Goal: Task Accomplishment & Management: Complete application form

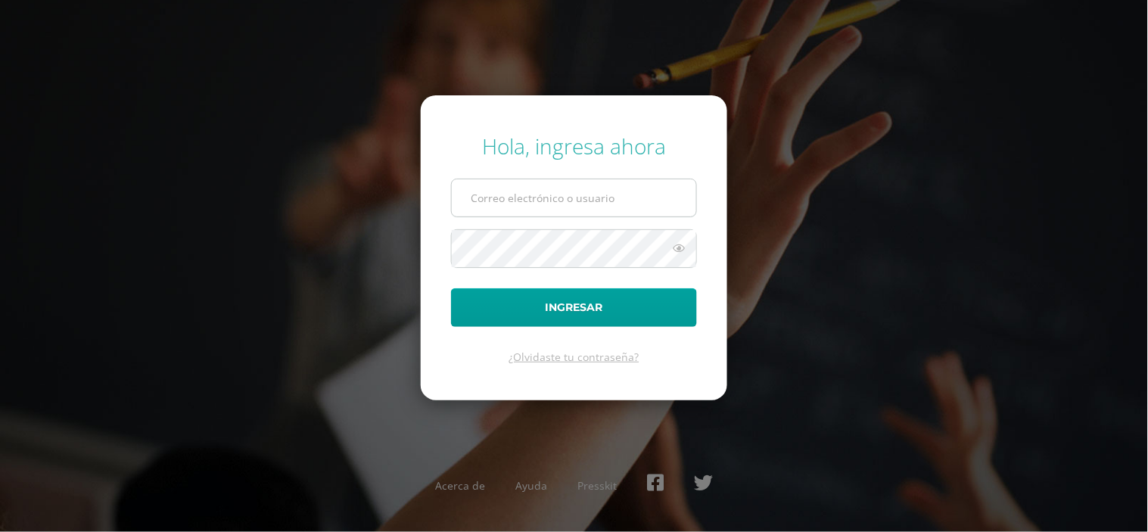
click at [478, 184] on input "text" at bounding box center [574, 197] width 244 height 37
type input "[EMAIL_ADDRESS][DOMAIN_NAME]"
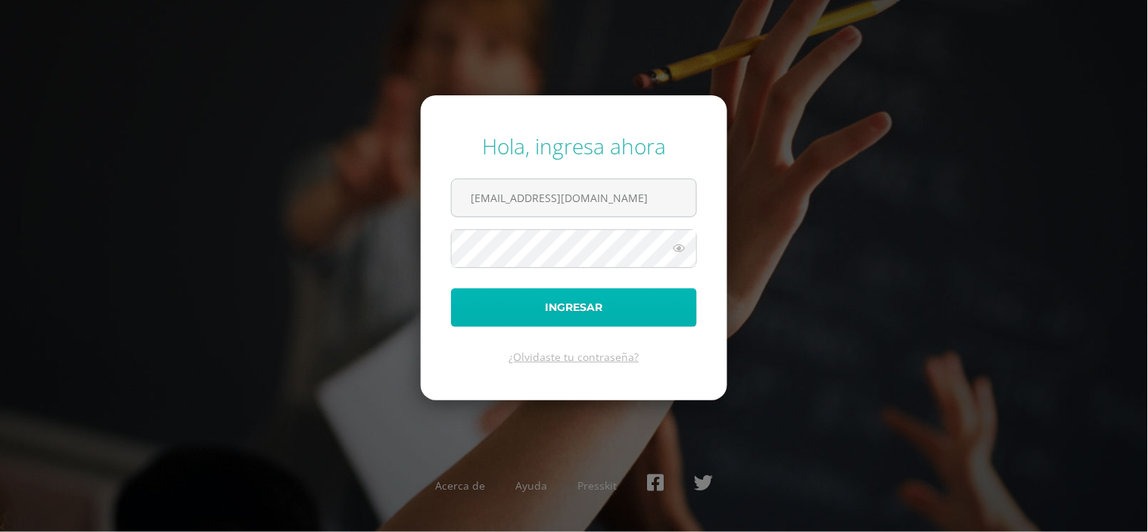
click at [557, 300] on button "Ingresar" at bounding box center [574, 307] width 246 height 39
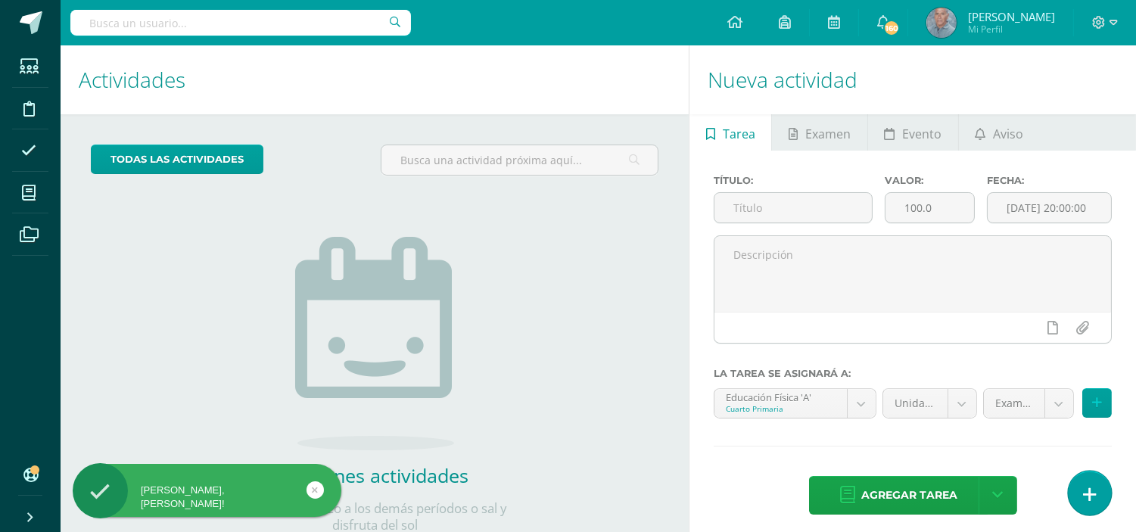
click at [1091, 492] on icon at bounding box center [1090, 494] width 14 height 17
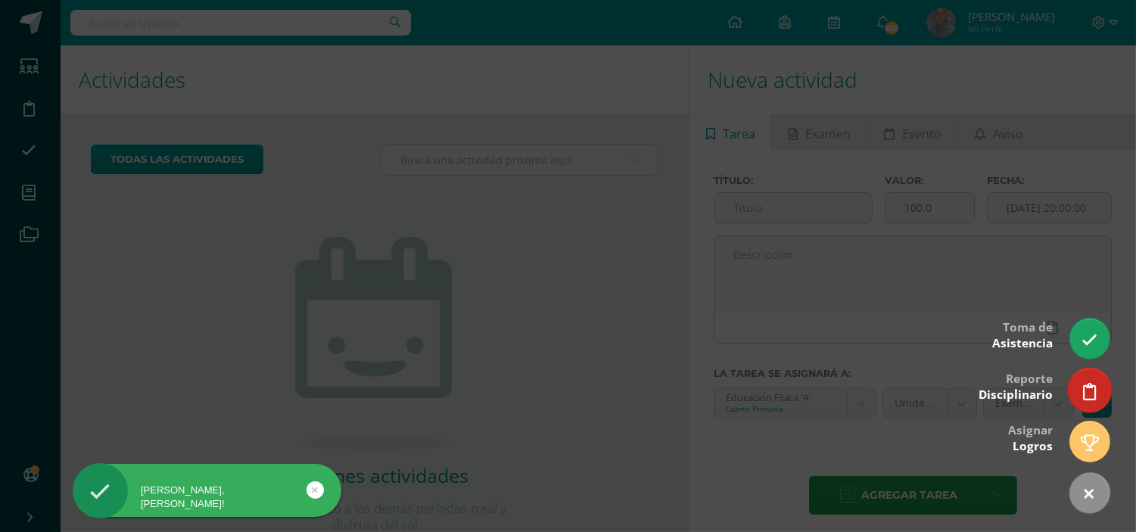
click at [1087, 396] on icon at bounding box center [1090, 391] width 14 height 17
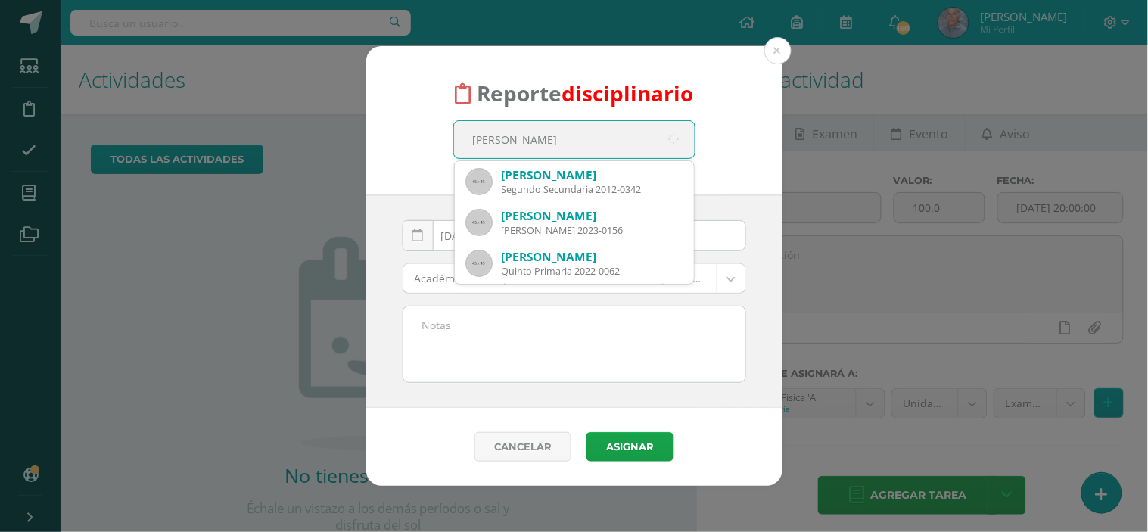
type input "marcela morales"
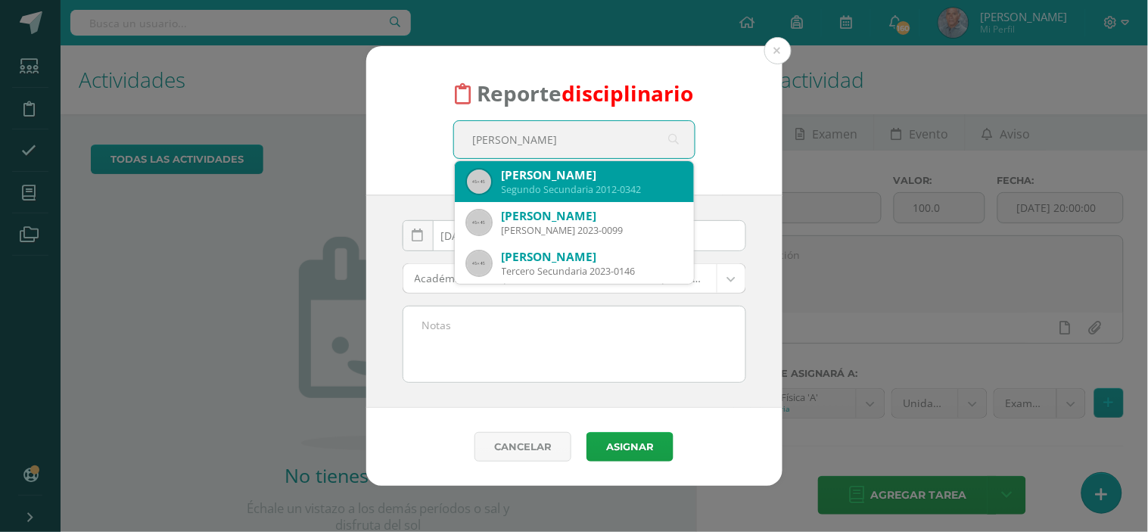
click at [560, 194] on div "Segundo Secundaria 2012-0342" at bounding box center [592, 189] width 180 height 13
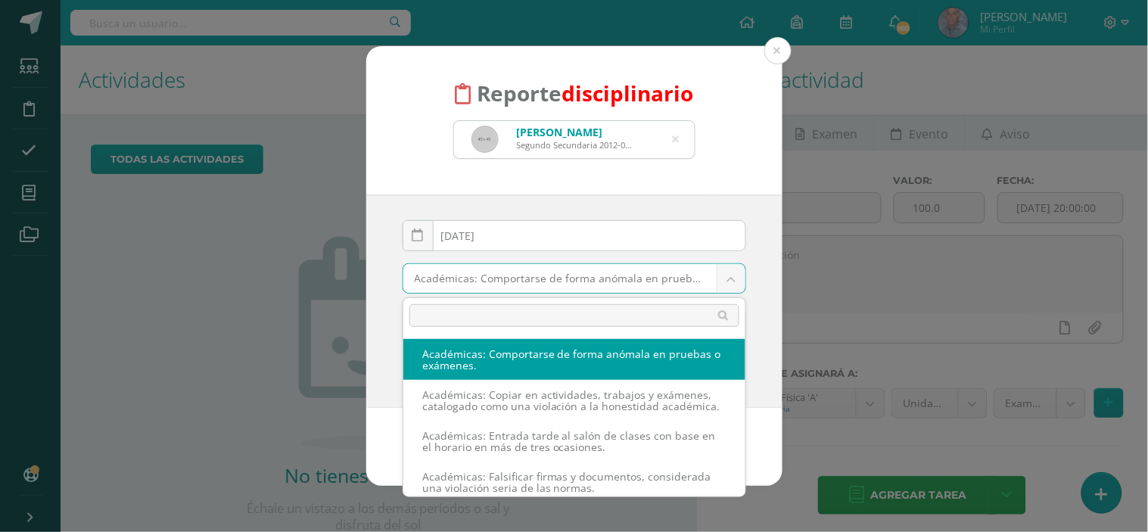
click at [731, 275] on body "Reporte disciplinario Marcela Amarilis Morales Sotomora Segundo Secundaria 2012…" at bounding box center [574, 266] width 1148 height 532
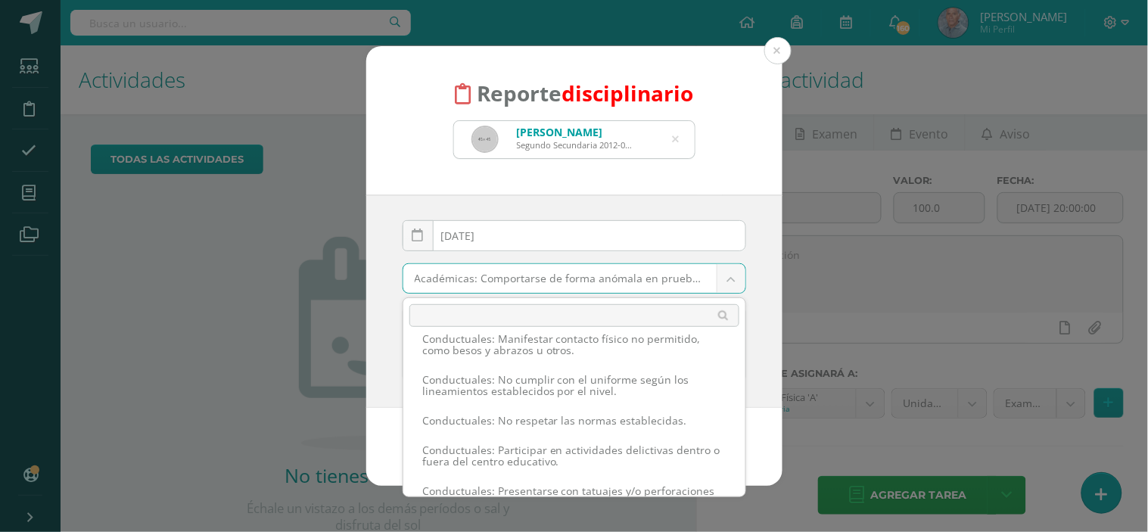
scroll to position [1011, 0]
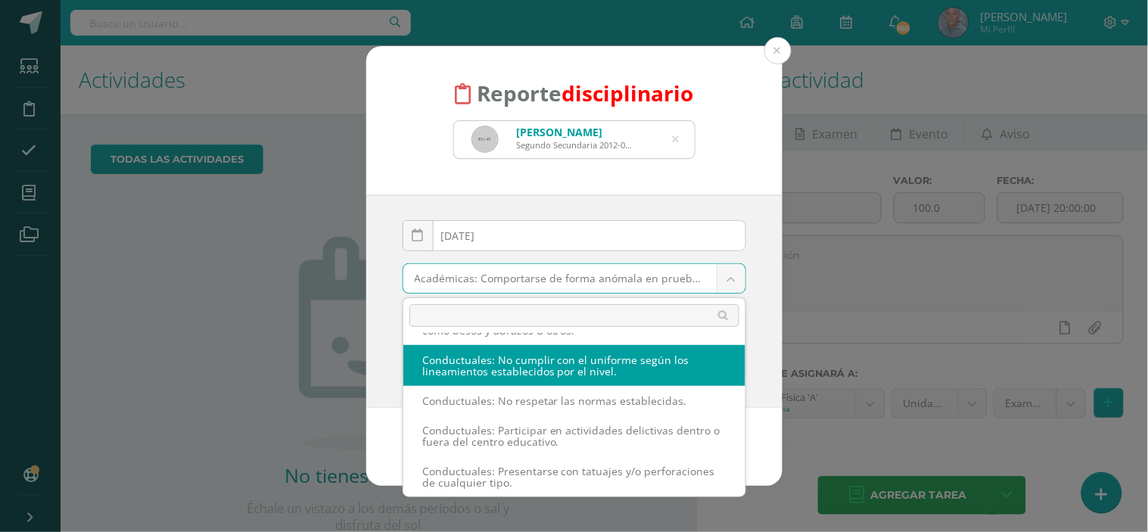
select select "37"
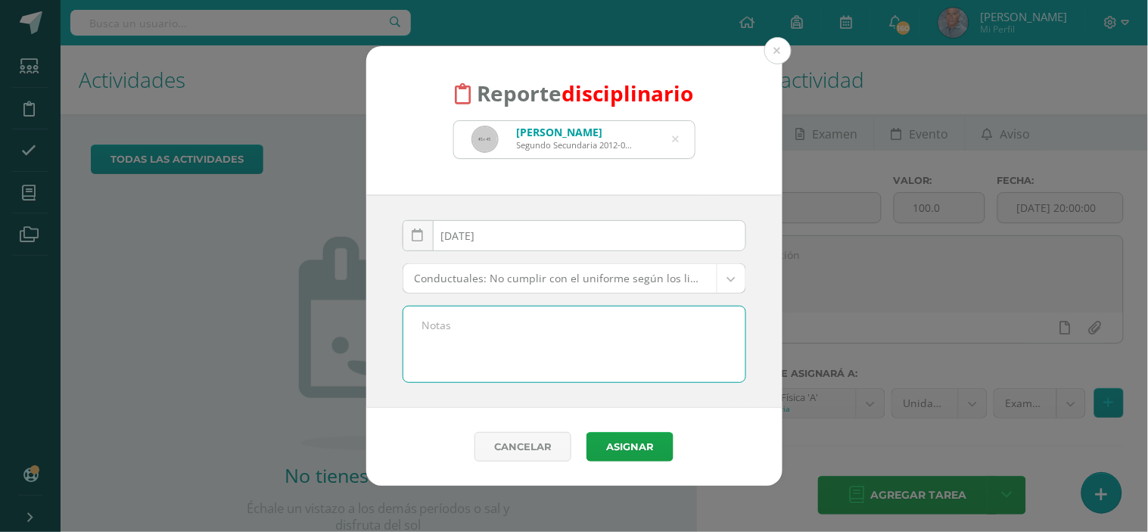
click at [451, 330] on textarea at bounding box center [574, 344] width 342 height 76
drag, startPoint x: 530, startPoint y: 346, endPoint x: 399, endPoint y: 313, distance: 135.1
click at [399, 313] on div "Reporte por no traer el uniforme de educación física y traer el uniforme de dia…" at bounding box center [575, 344] width 356 height 77
type textarea "Reporte por no traer el uniforme de educación física y traer el uniforme de dia…"
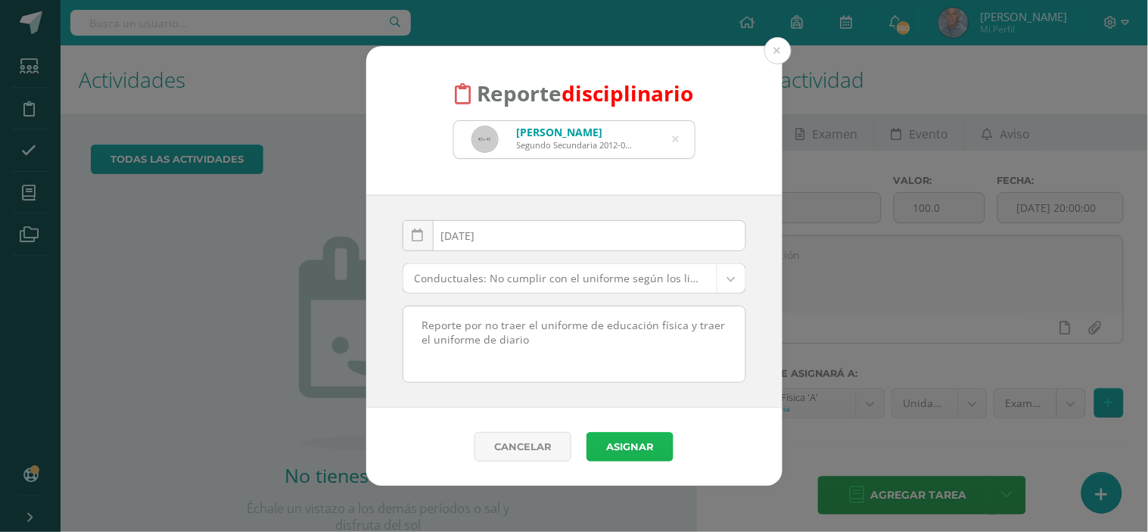
click at [629, 440] on button "Asignar" at bounding box center [629, 447] width 87 height 30
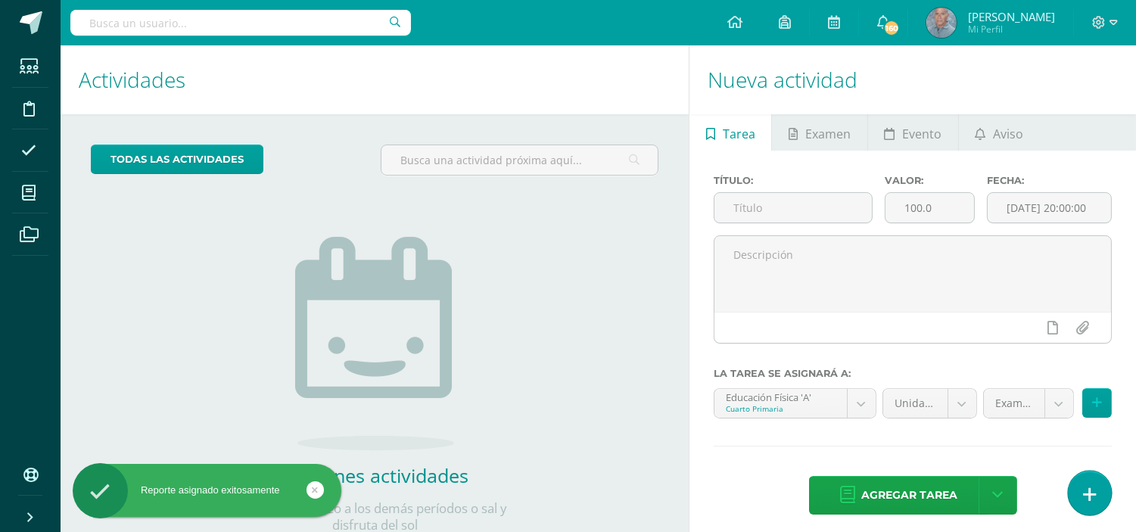
click at [1093, 494] on icon at bounding box center [1090, 494] width 14 height 17
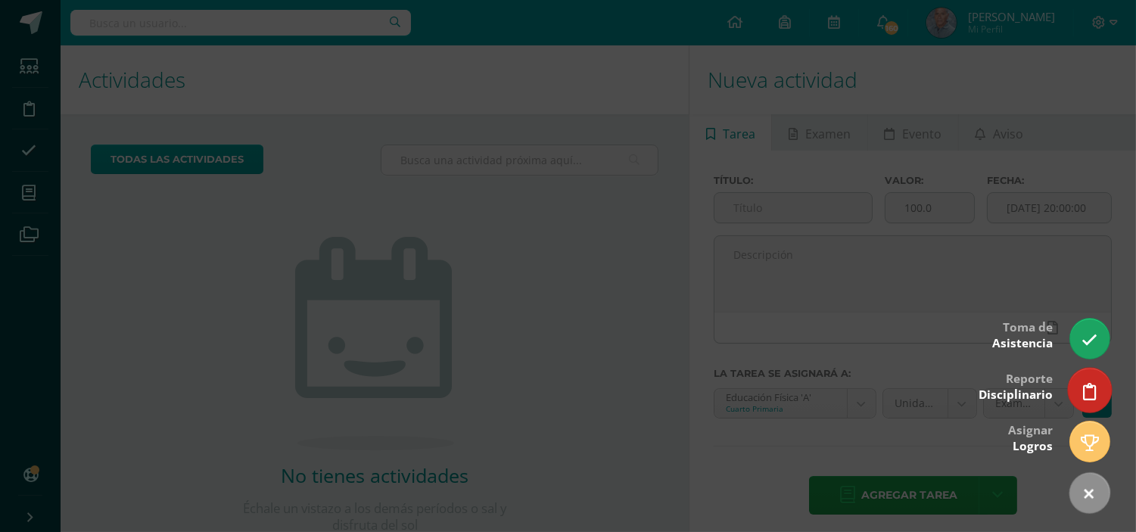
click at [1084, 394] on icon at bounding box center [1090, 391] width 14 height 17
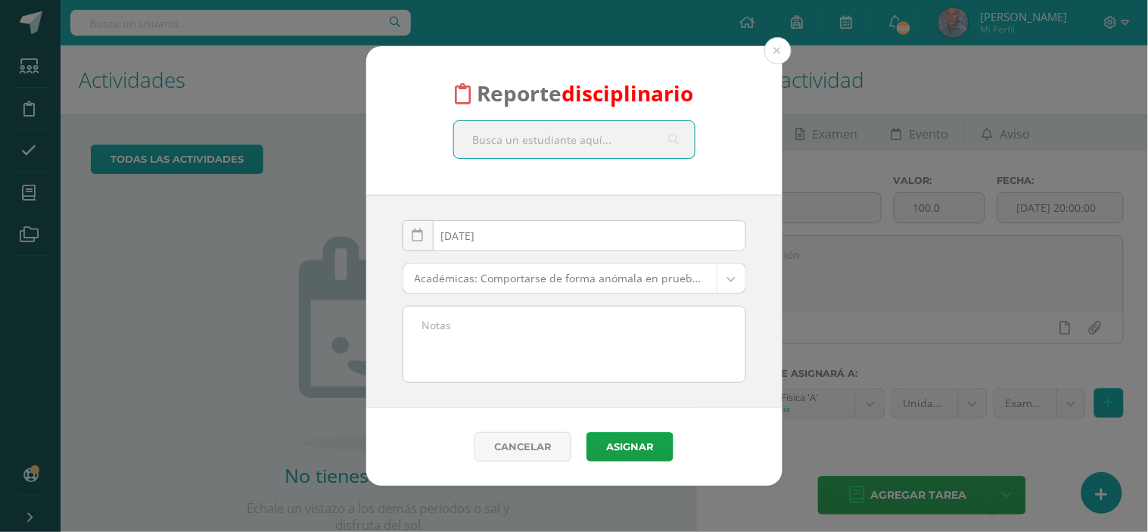
click at [496, 141] on input "text" at bounding box center [574, 139] width 241 height 37
type input "Lisa"
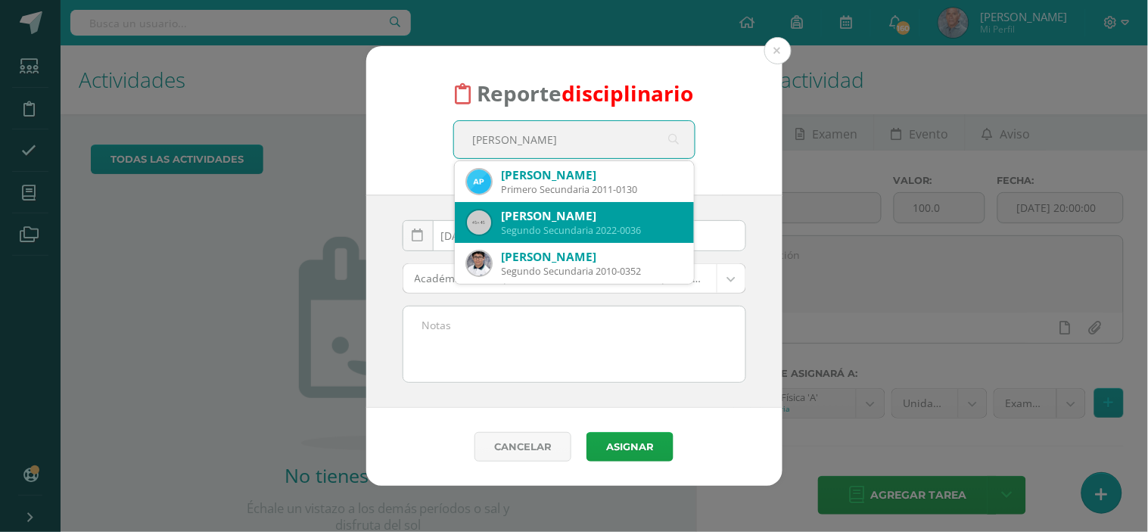
click at [543, 214] on div "Lisa Fernanda Pinto Ortiz" at bounding box center [592, 216] width 180 height 16
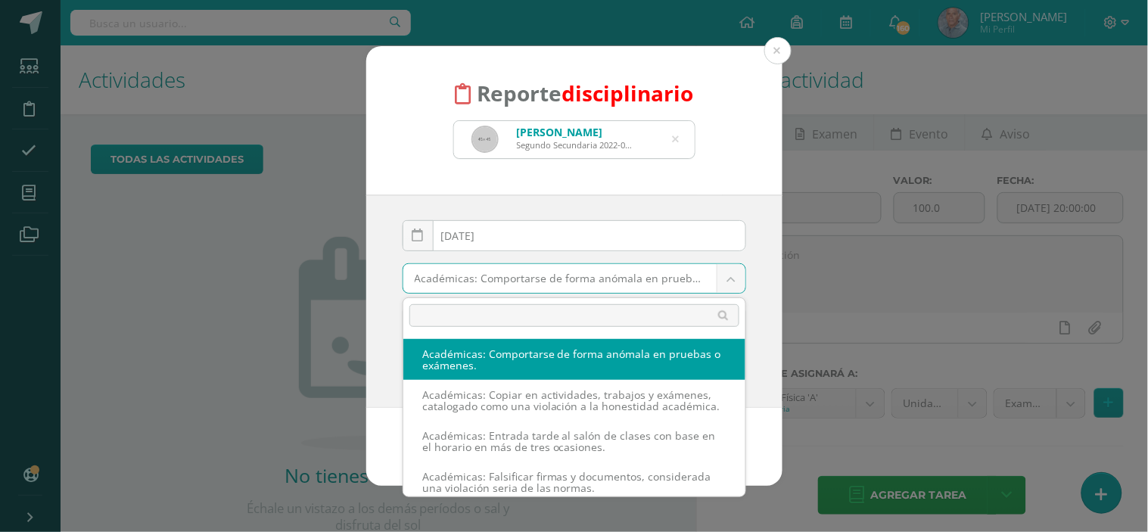
click at [738, 273] on body "Reporte disciplinario Lisa Fernanda Pinto Ortiz Segundo Secundaria 2022-0036 Li…" at bounding box center [574, 266] width 1148 height 532
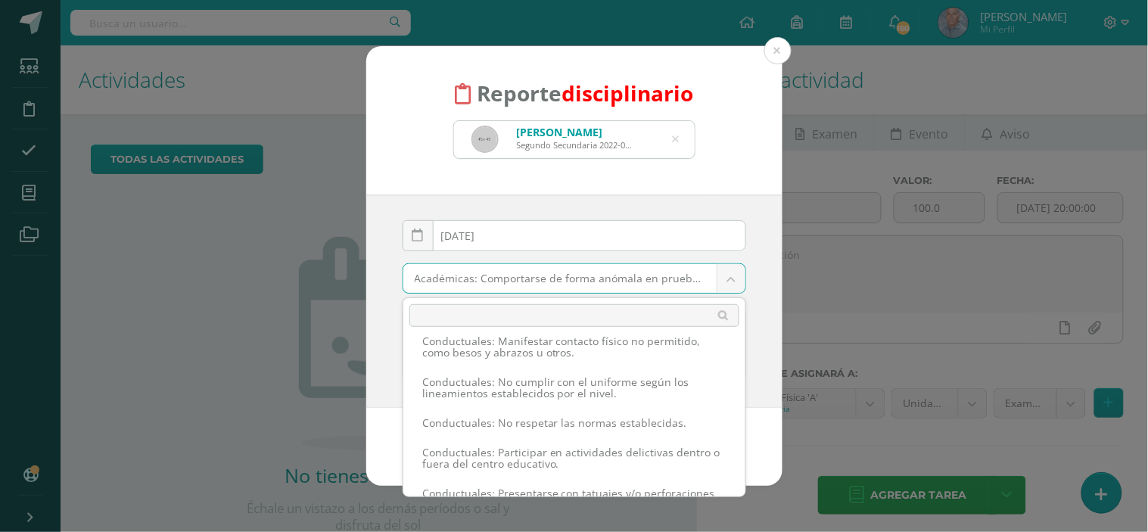
scroll to position [999, 0]
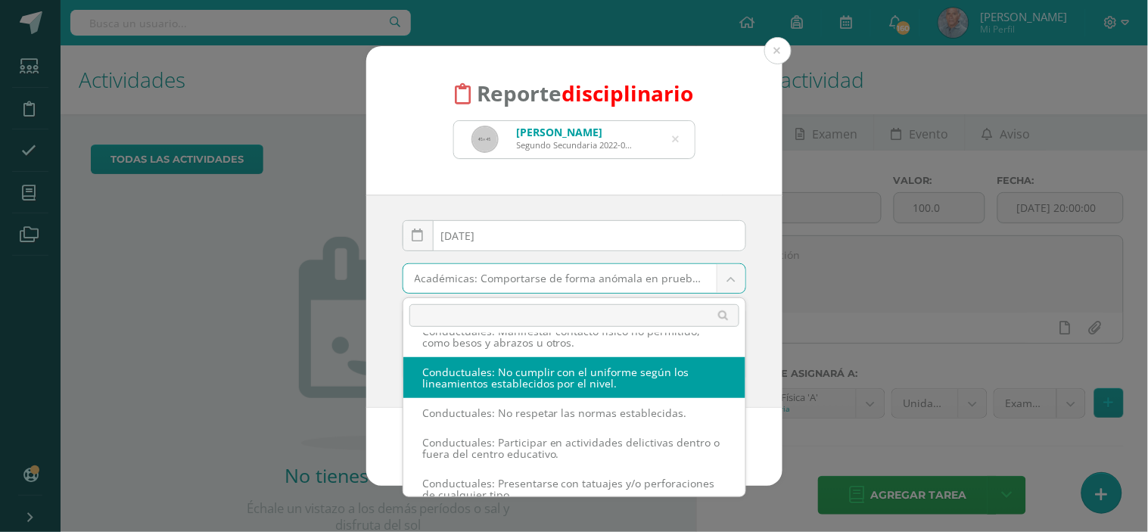
select select "37"
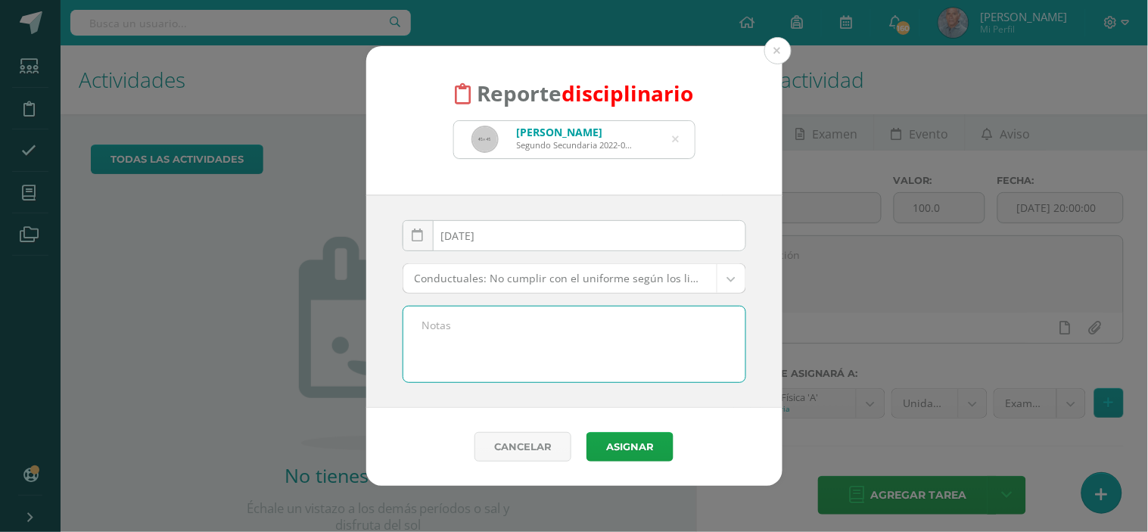
click at [422, 328] on textarea at bounding box center [574, 344] width 342 height 76
paste textarea "Reporte por no traer el uniforme de educación física y traer el uniforme de dia…"
type textarea "Reporte por no traer el uniforme de educación física y traer el uniforme de dia…"
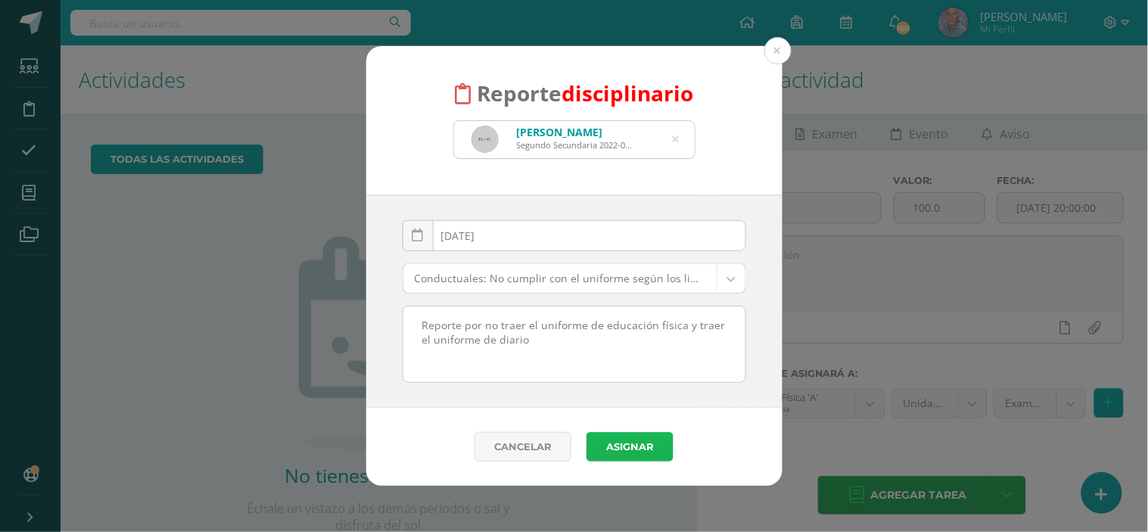
click at [626, 443] on button "Asignar" at bounding box center [629, 447] width 87 height 30
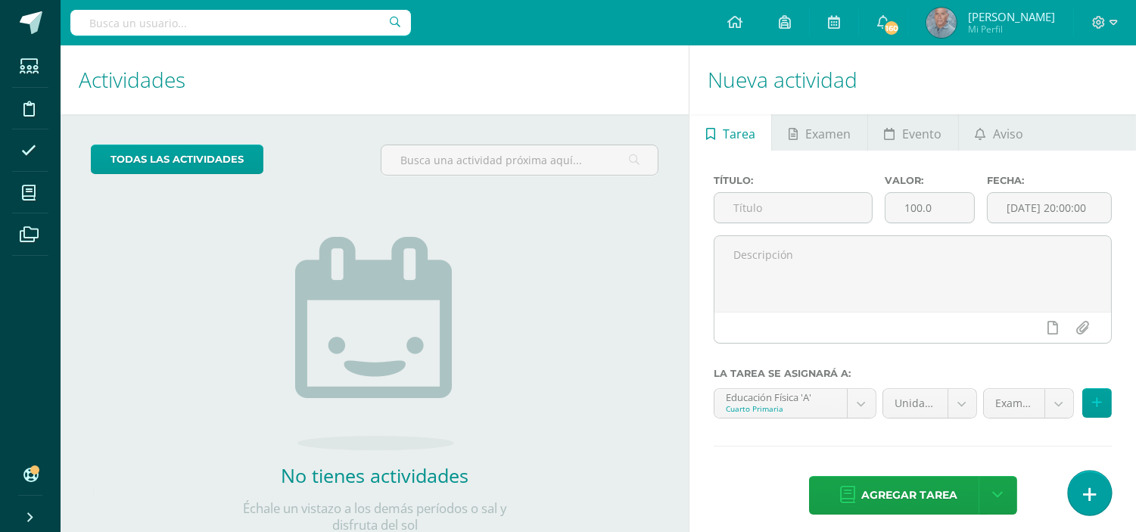
click at [1080, 487] on link at bounding box center [1089, 493] width 43 height 44
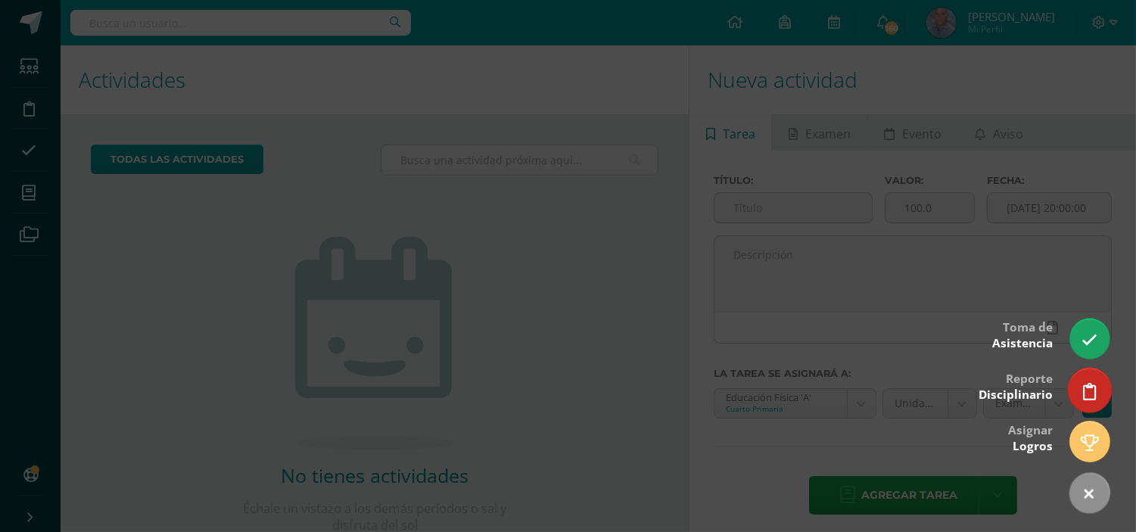
click at [1078, 389] on link at bounding box center [1089, 390] width 43 height 44
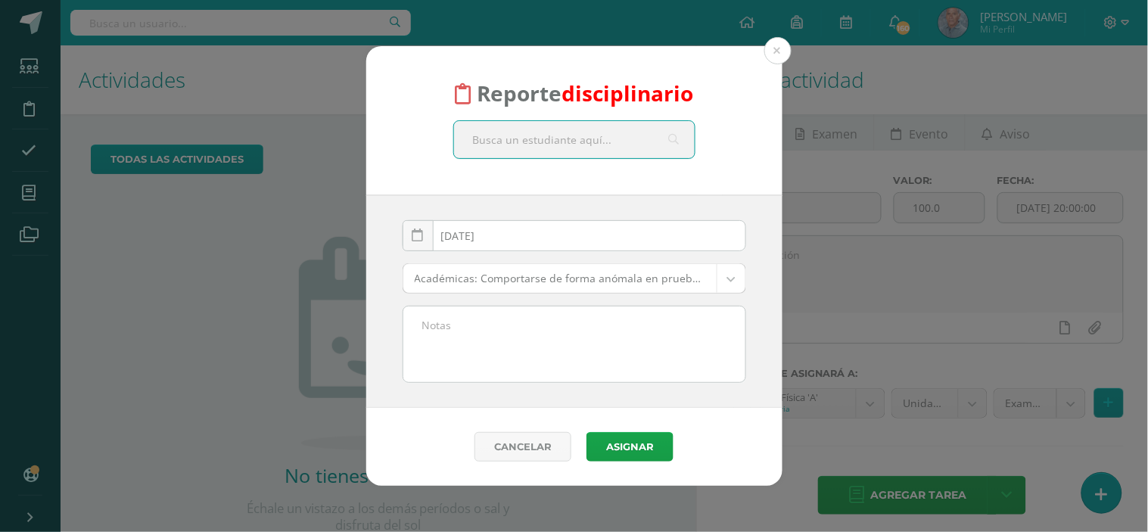
click at [488, 145] on input "text" at bounding box center [574, 139] width 241 height 37
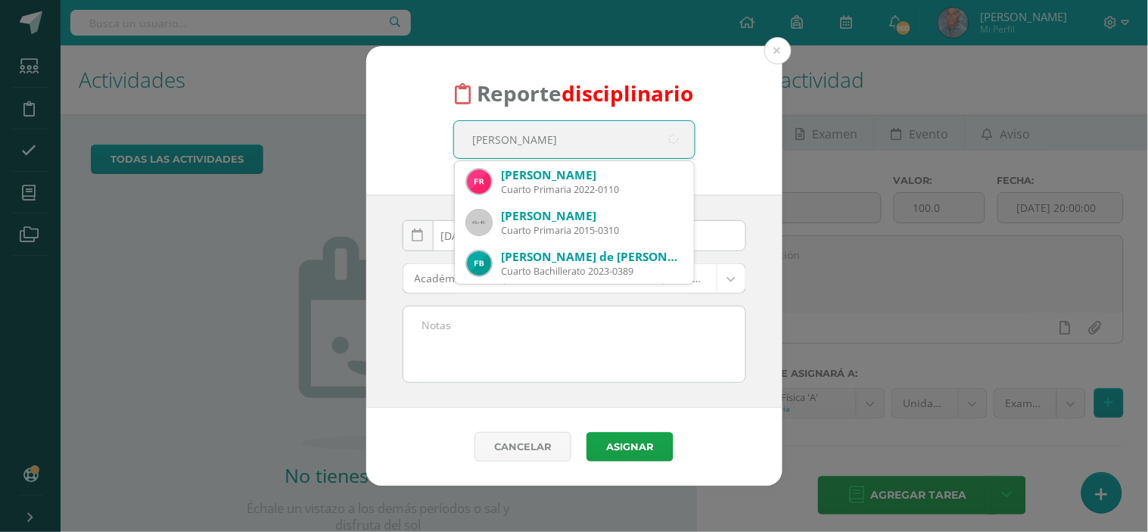
type input "fatima Lopez"
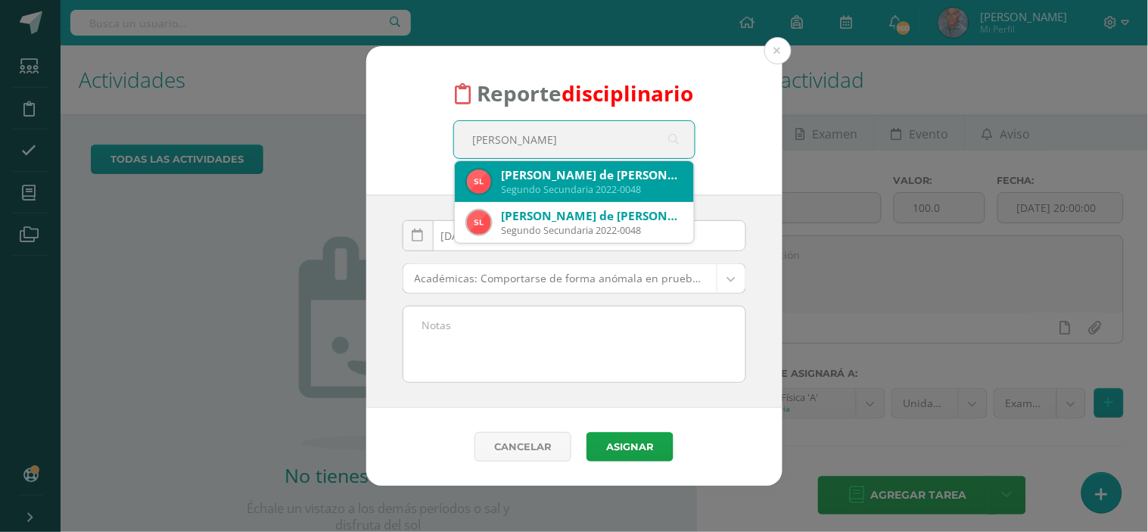
click at [528, 174] on div "Sofia de Fatima López Moya" at bounding box center [592, 175] width 180 height 16
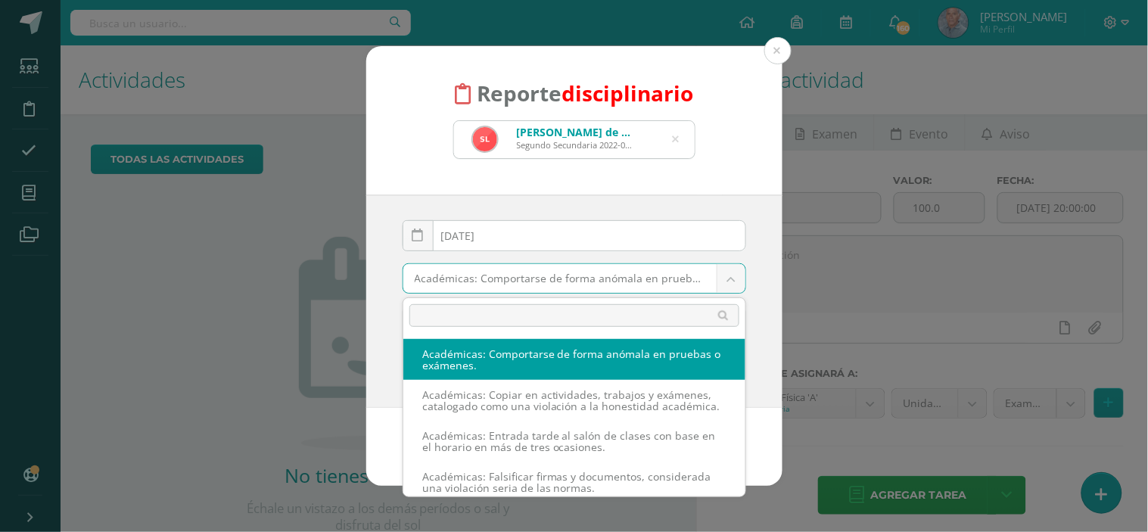
click at [730, 275] on body "Reporte disciplinario Sofia de Fatima López Moya Segundo Secundaria 2022-0048 f…" at bounding box center [574, 266] width 1148 height 532
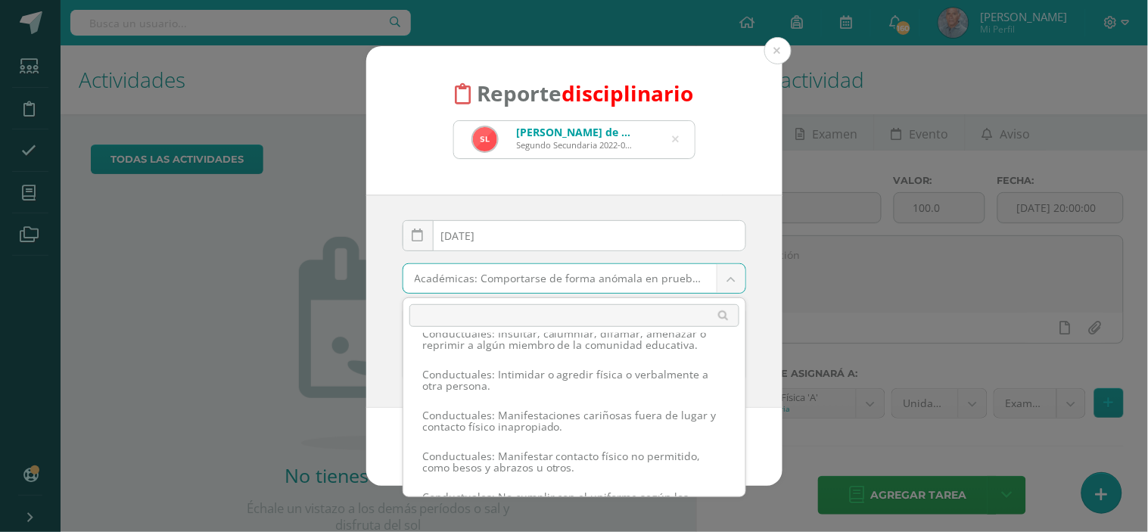
scroll to position [908, 0]
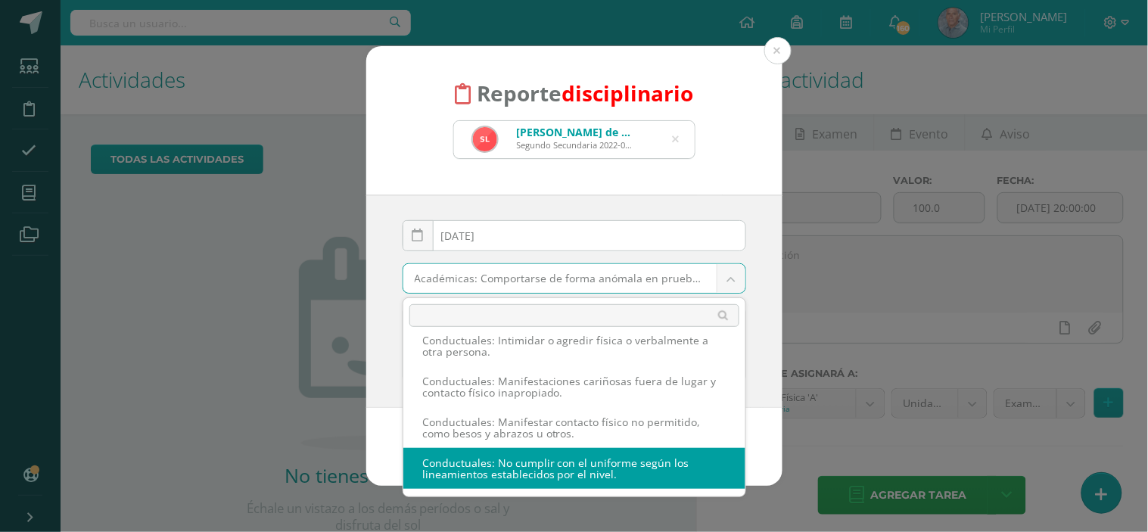
select select "37"
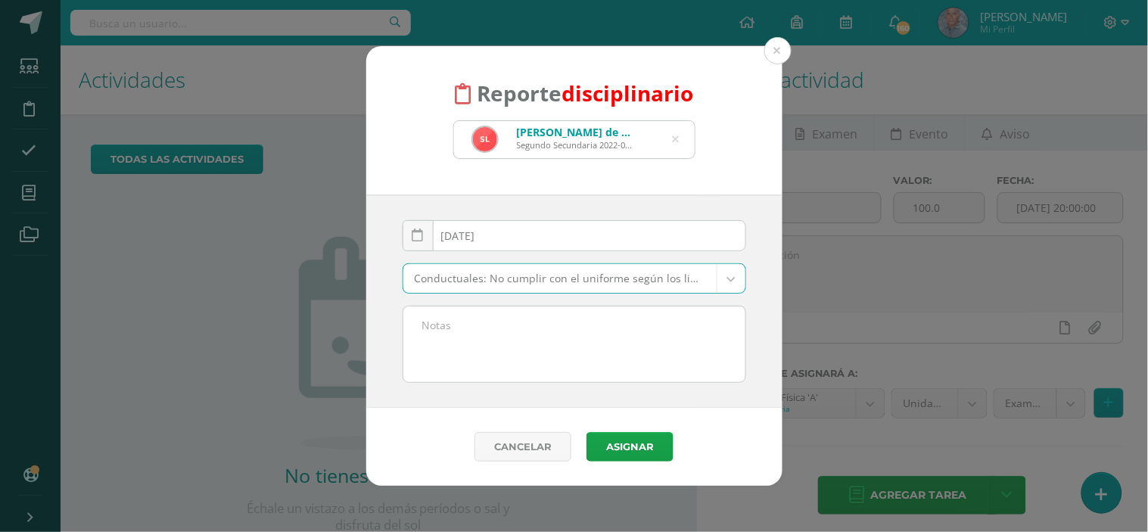
click at [455, 338] on textarea at bounding box center [574, 344] width 342 height 76
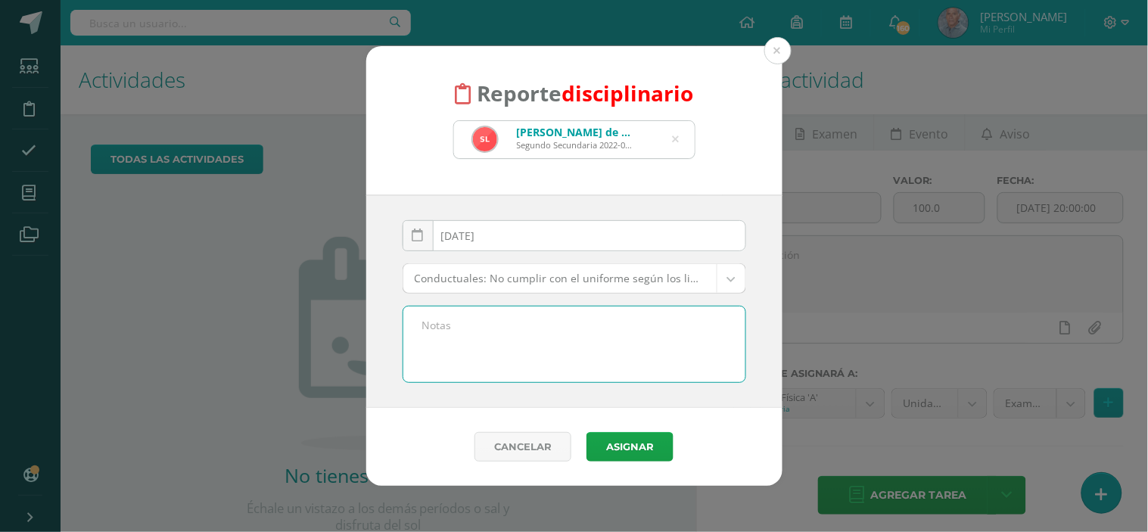
paste textarea "Reporte por no traer el uniforme de educación física y traer el uniforme de dia…"
type textarea "Reporte por no traer el uniforme de educación física y traer el uniforme de dia…"
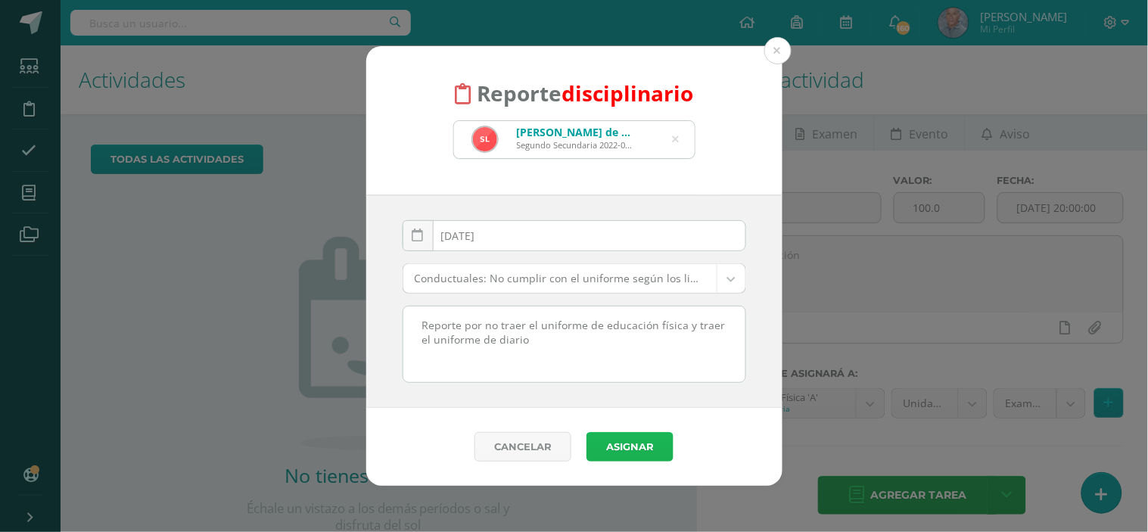
click at [641, 447] on button "Asignar" at bounding box center [629, 447] width 87 height 30
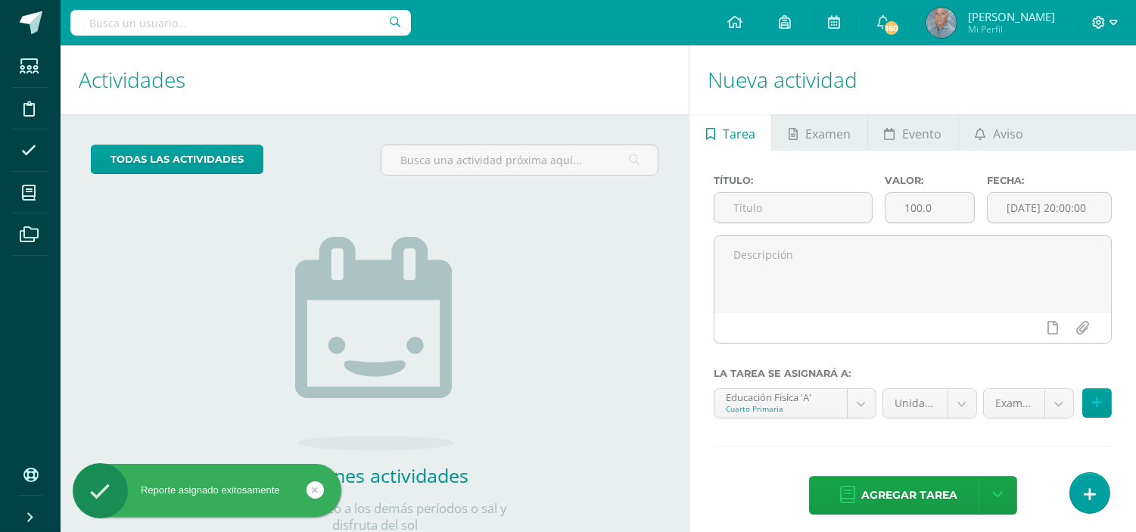
click at [1112, 18] on icon at bounding box center [1113, 23] width 8 height 14
click at [1058, 98] on span "Cerrar sesión" at bounding box center [1066, 102] width 68 height 14
